Goal: Task Accomplishment & Management: Use online tool/utility

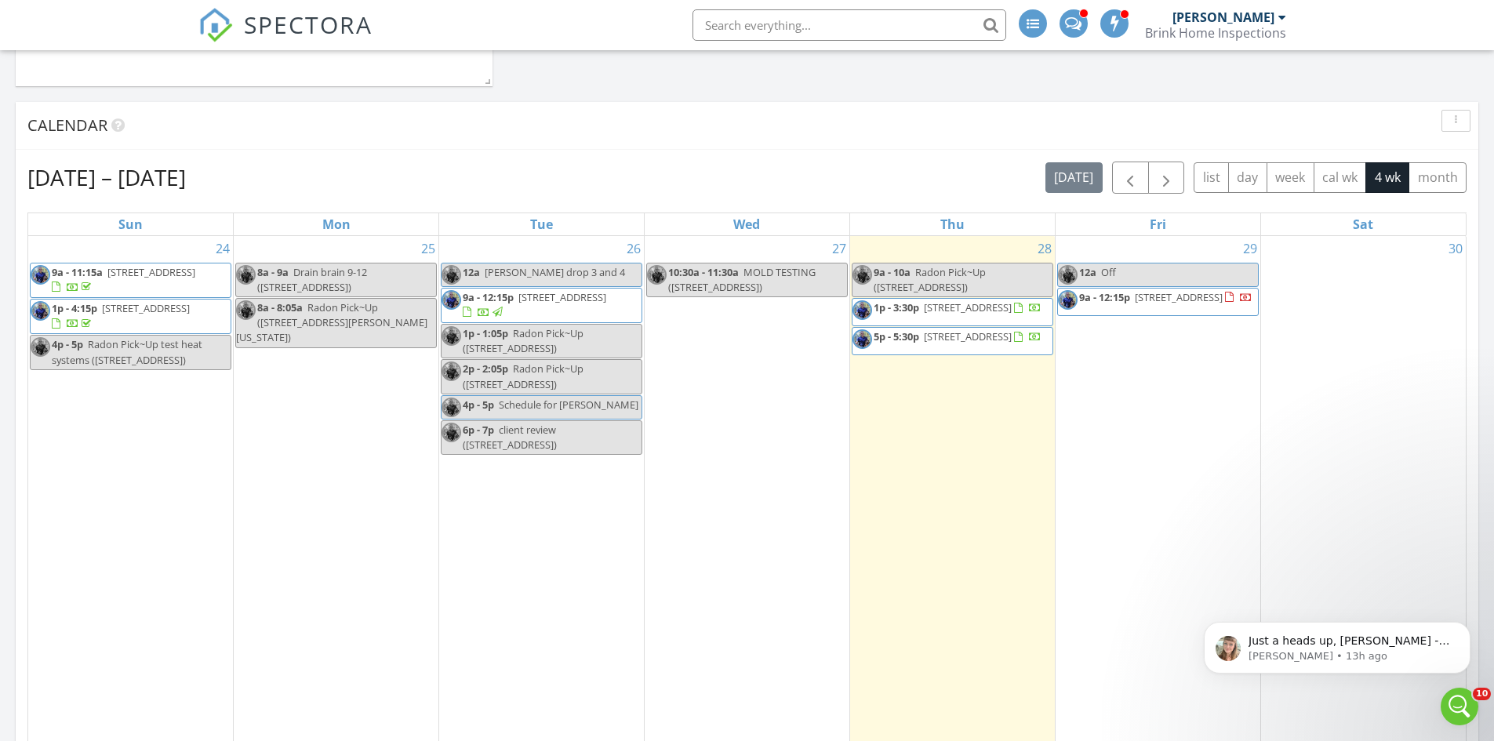
scroll to position [3058, 1518]
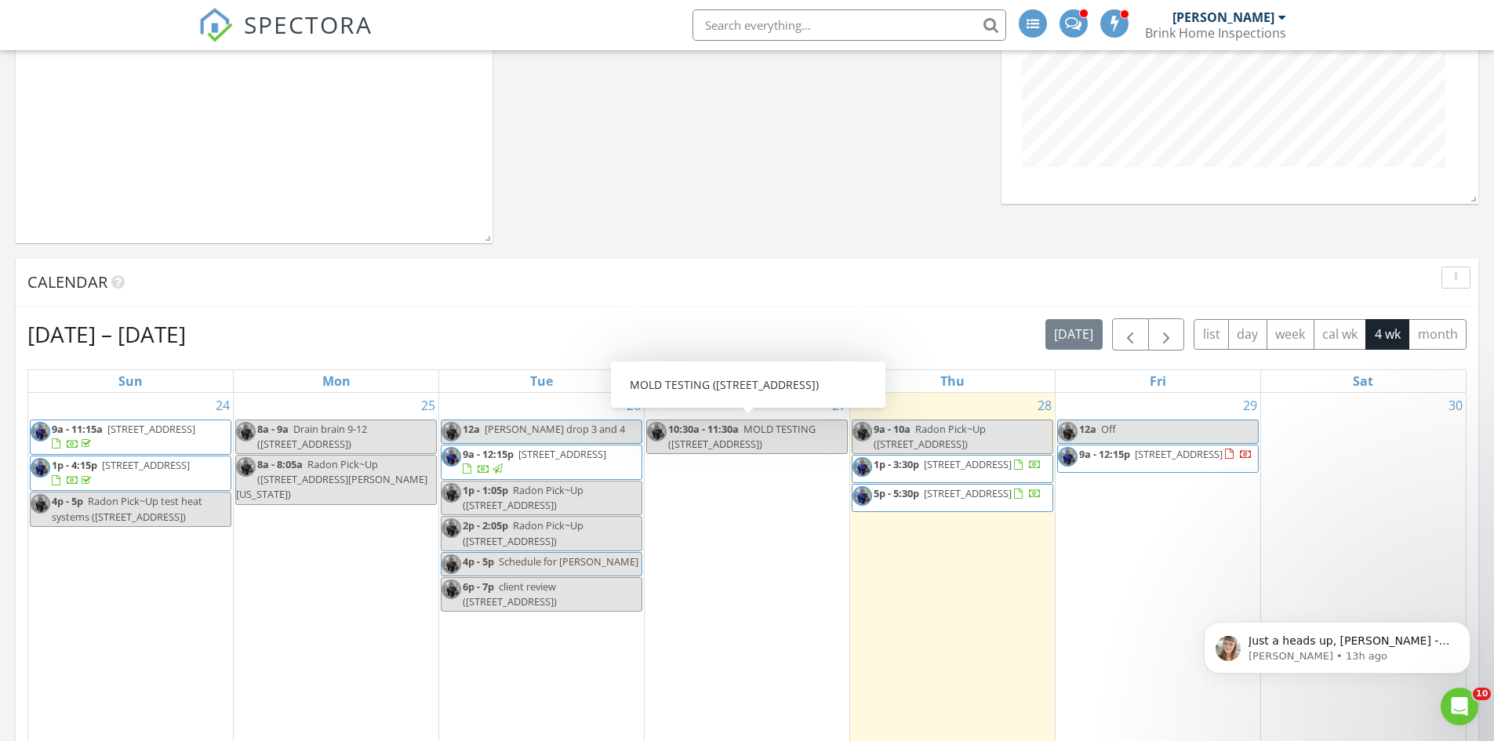
click at [760, 431] on span "MOLD TESTING (33448 Alta Vista Dr, Evergreen)" at bounding box center [741, 436] width 147 height 29
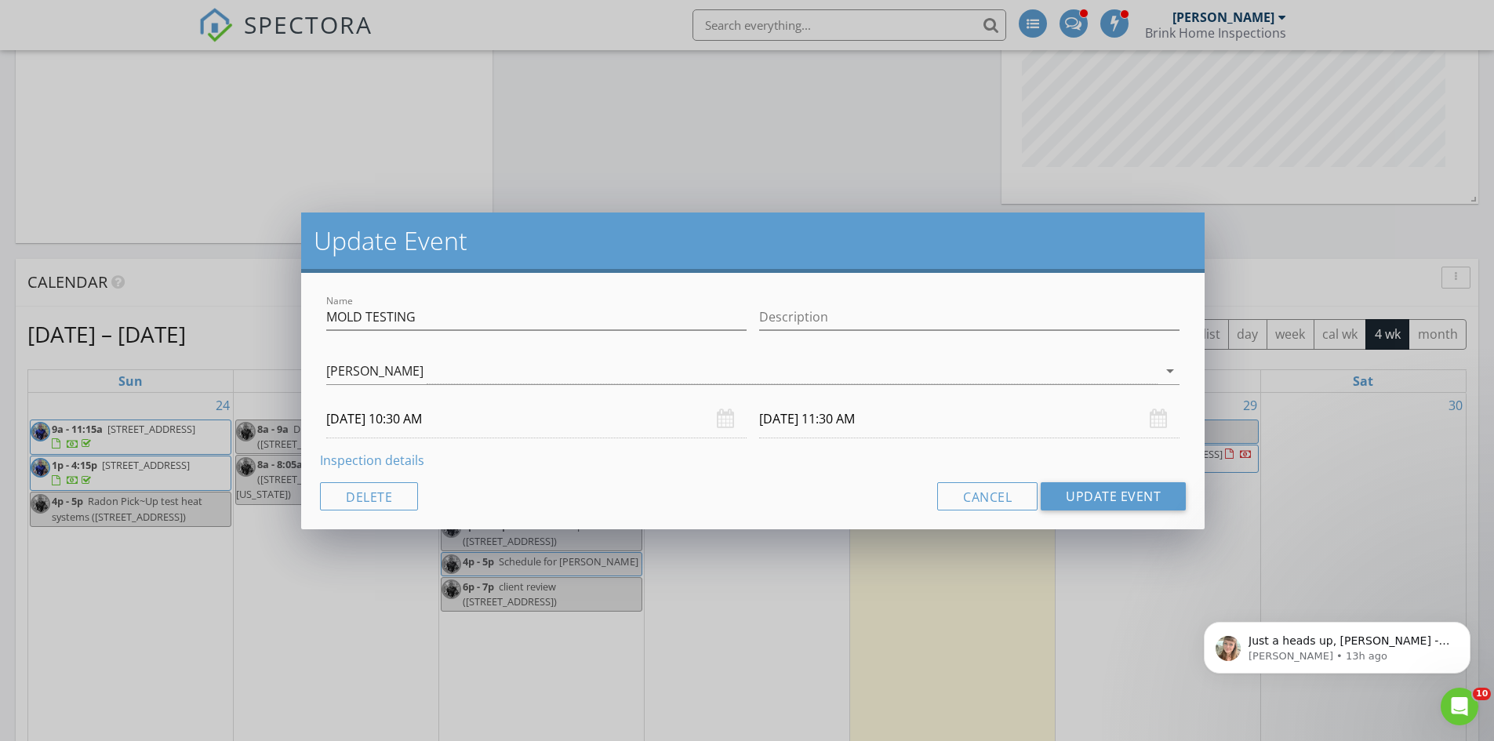
click at [388, 458] on link "Inspection details" at bounding box center [372, 460] width 104 height 17
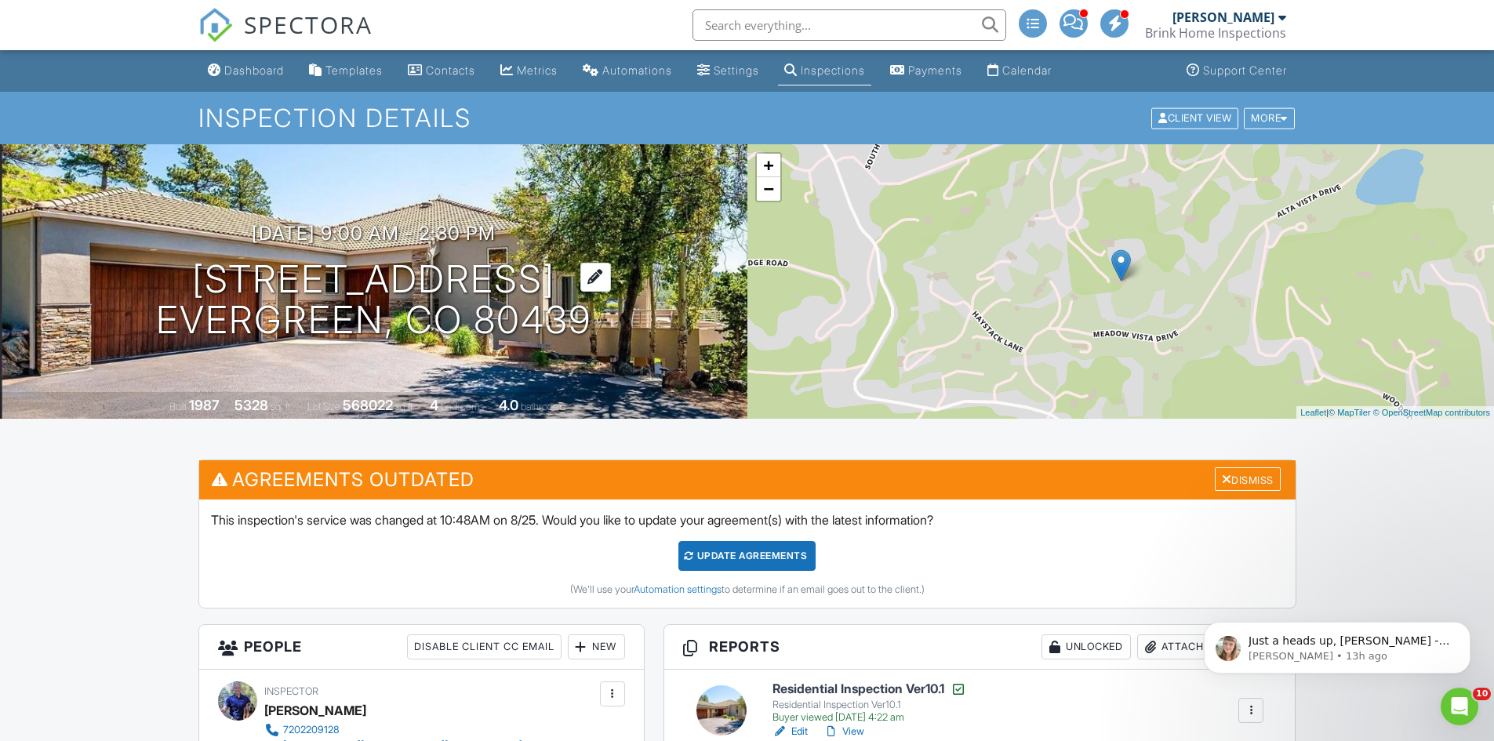
click at [368, 265] on h1 "33448 Alta Vista Dr Evergreen, CO 80439" at bounding box center [373, 300] width 435 height 83
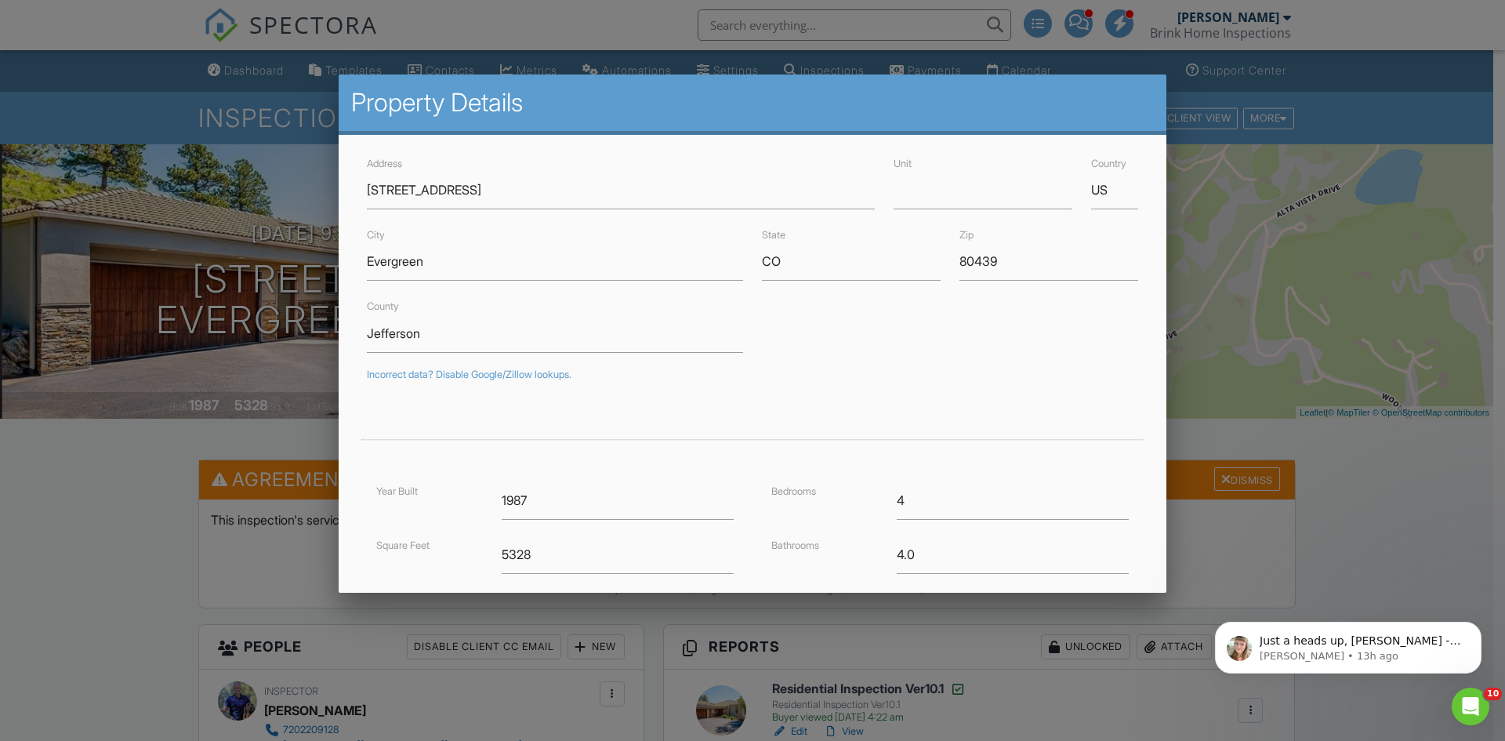
click at [1448, 470] on div at bounding box center [752, 385] width 1505 height 926
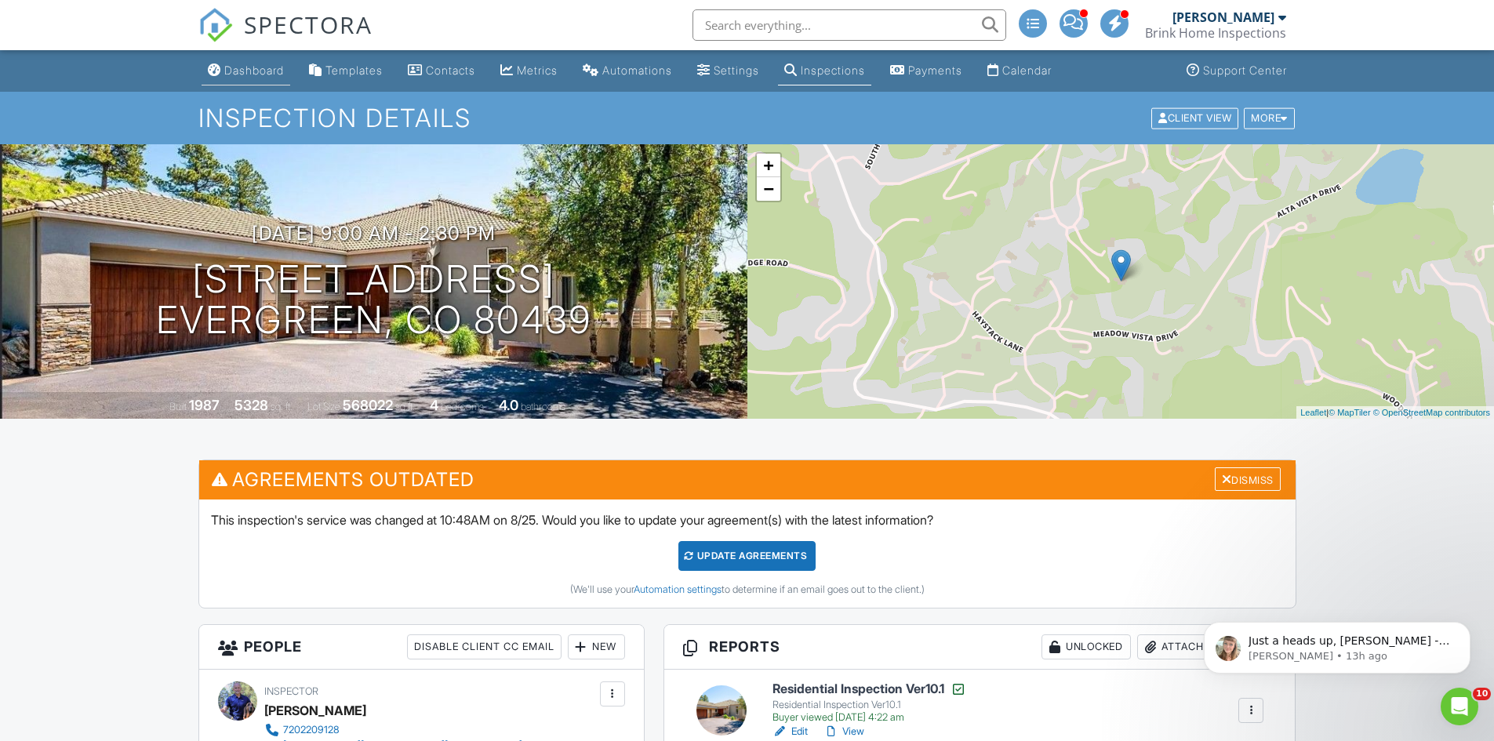
click at [262, 62] on link "Dashboard" at bounding box center [245, 70] width 89 height 29
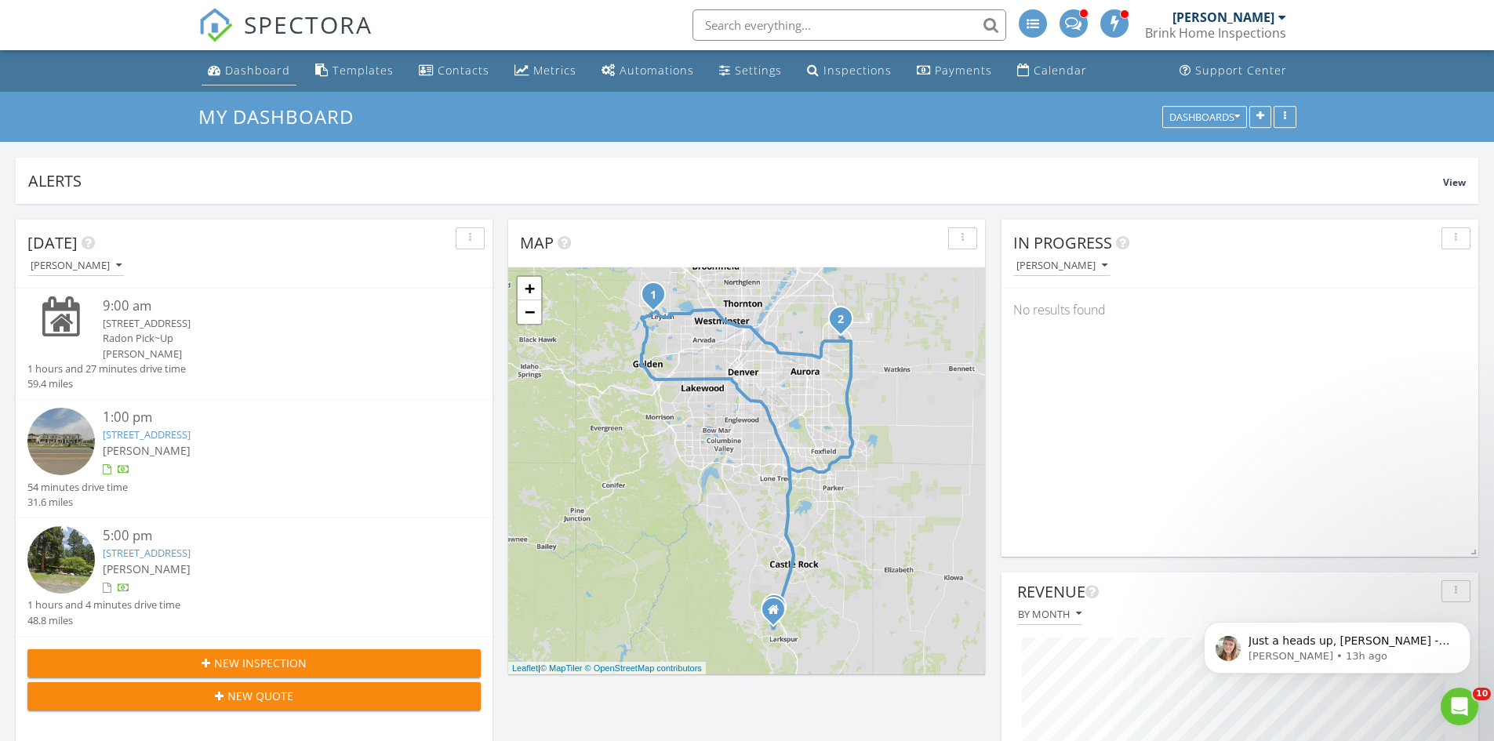
click at [266, 69] on div "Dashboard" at bounding box center [257, 70] width 65 height 15
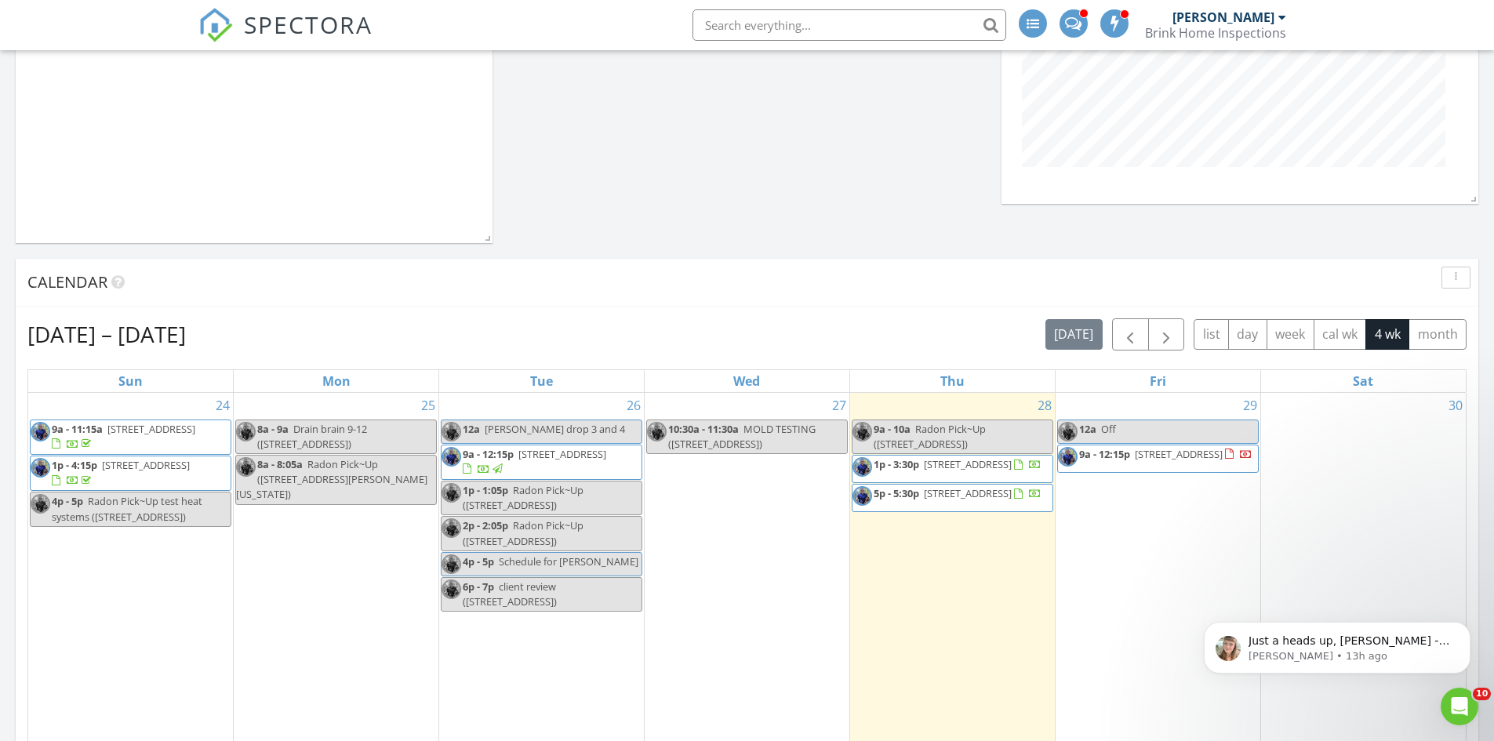
click at [713, 429] on span "10:30a - 11:30a" at bounding box center [703, 429] width 71 height 14
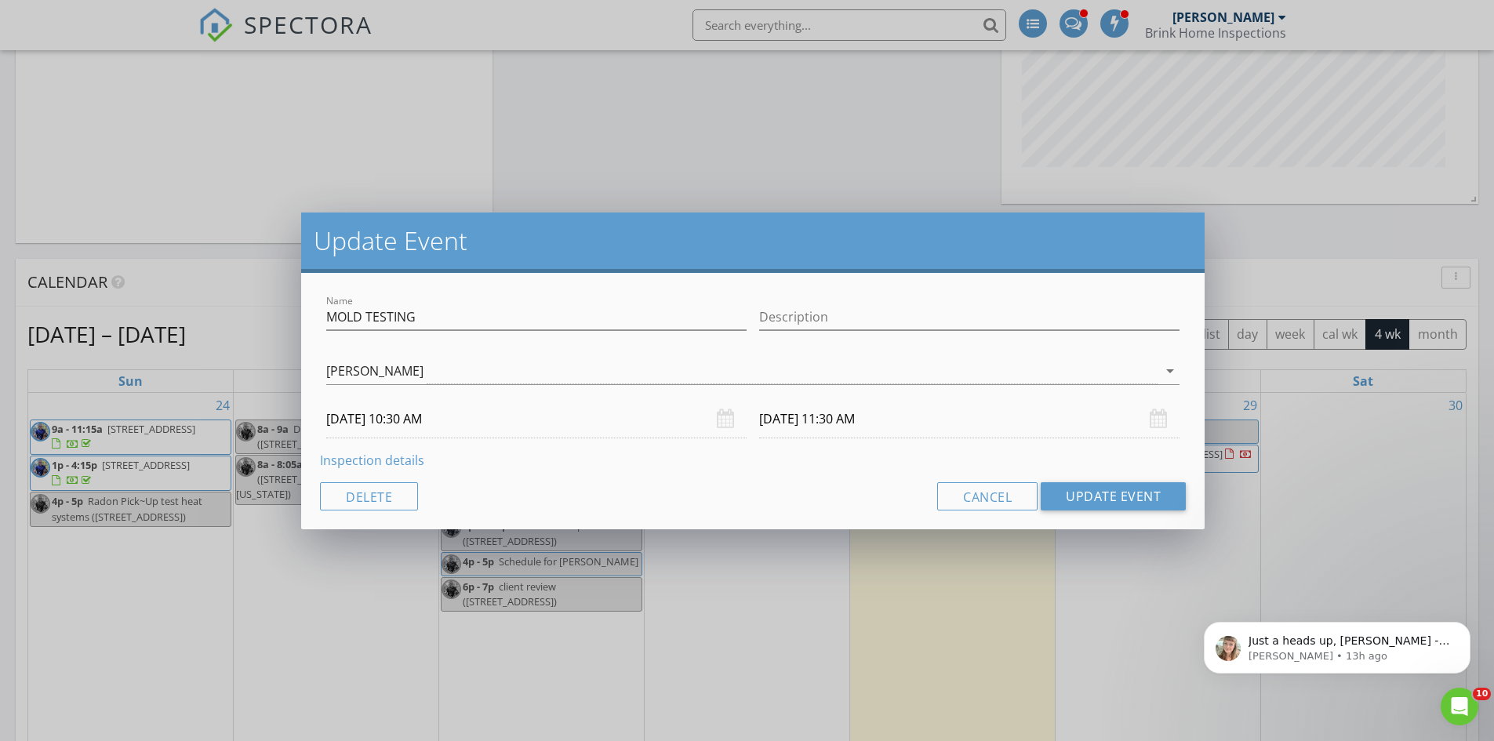
click at [390, 462] on link "Inspection details" at bounding box center [372, 460] width 104 height 17
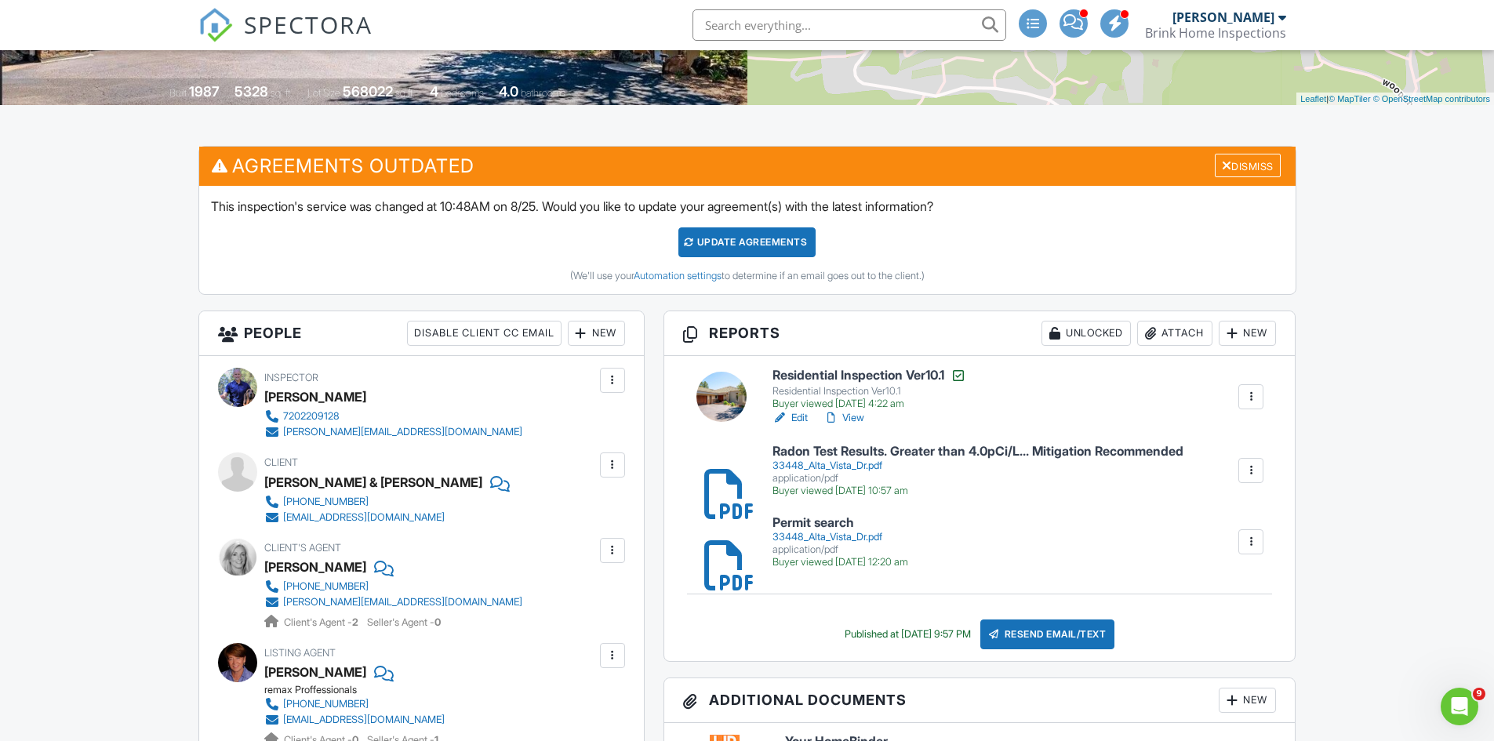
click at [318, 483] on div "[PERSON_NAME] & [PERSON_NAME]" at bounding box center [373, 482] width 218 height 24
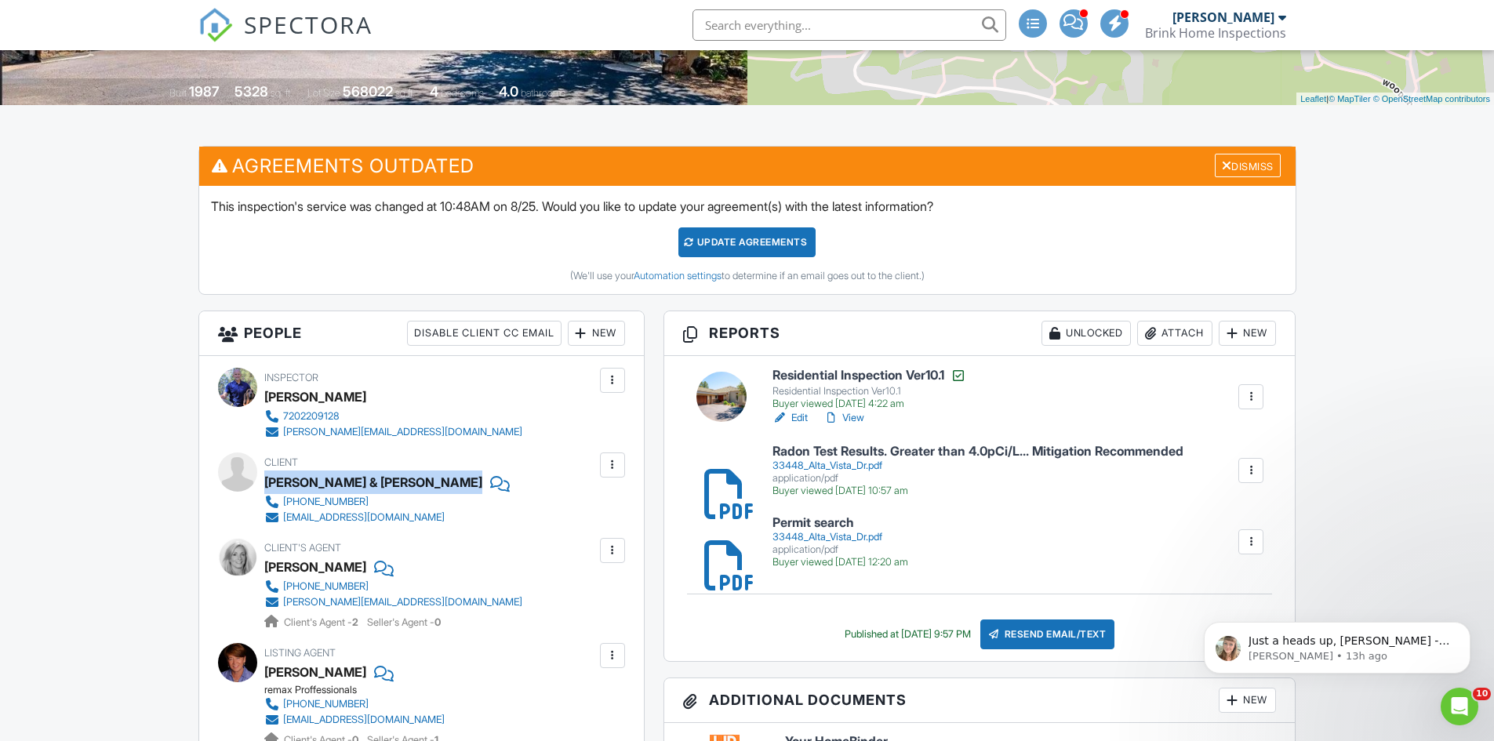
click at [318, 483] on div "[PERSON_NAME] & [PERSON_NAME]" at bounding box center [373, 482] width 218 height 24
copy div "[PERSON_NAME] & [PERSON_NAME]"
